Goal: Navigation & Orientation: Go to known website

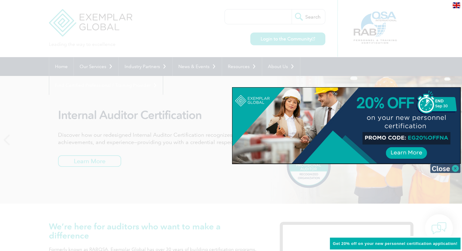
click at [448, 170] on img at bounding box center [445, 168] width 30 height 9
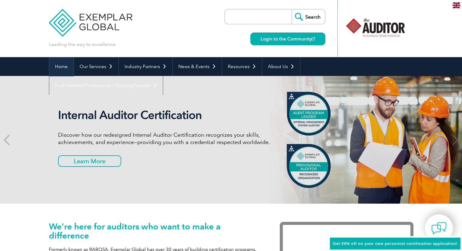
click at [61, 65] on link "Home" at bounding box center [61, 66] width 24 height 19
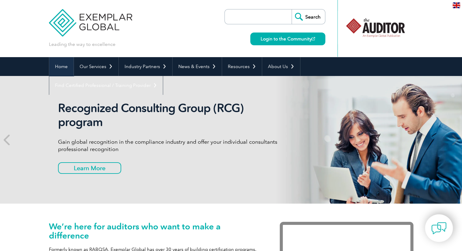
click at [62, 68] on link "Home" at bounding box center [61, 66] width 24 height 19
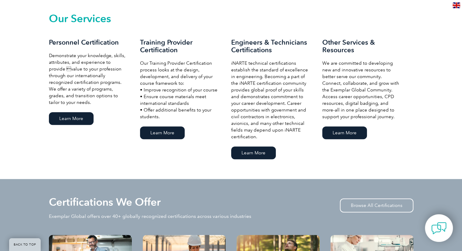
scroll to position [425, 0]
